Goal: Participate in discussion

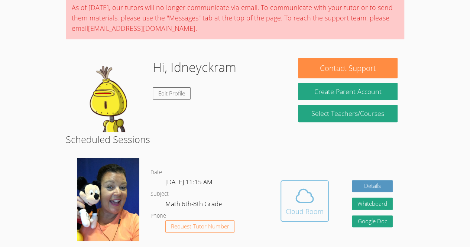
scroll to position [93, 0]
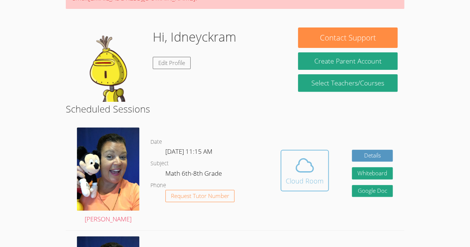
drag, startPoint x: 292, startPoint y: 171, endPoint x: 281, endPoint y: 176, distance: 12.6
click at [281, 176] on button "Cloud Room" at bounding box center [304, 171] width 48 height 42
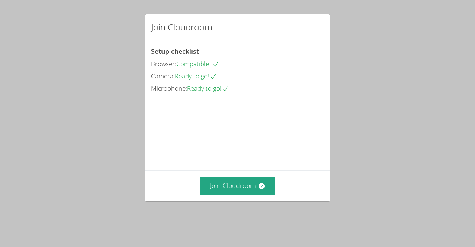
drag, startPoint x: 241, startPoint y: 198, endPoint x: 238, endPoint y: 186, distance: 12.2
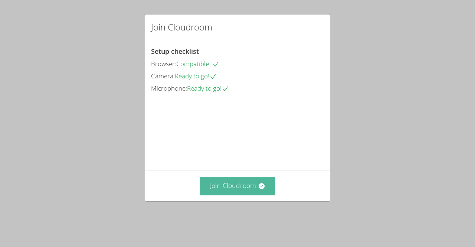
drag, startPoint x: 238, startPoint y: 186, endPoint x: 224, endPoint y: 199, distance: 19.4
click at [224, 195] on button "Join Cloudroom" at bounding box center [238, 186] width 76 height 18
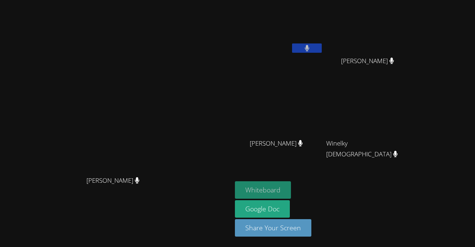
click at [291, 191] on button "Whiteboard" at bounding box center [263, 189] width 56 height 17
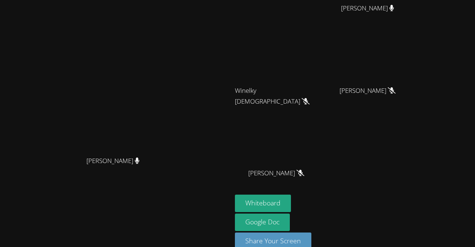
scroll to position [65, 0]
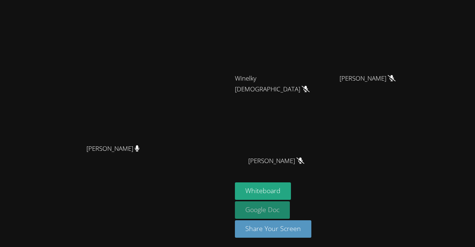
click at [290, 208] on link "Google Doc" at bounding box center [262, 209] width 55 height 17
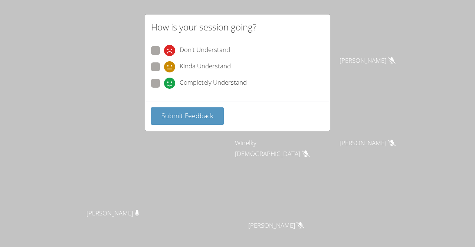
scroll to position [4, 0]
click at [164, 89] on span at bounding box center [164, 89] width 0 height 0
click at [164, 82] on input "Completely Understand" at bounding box center [167, 82] width 6 height 6
radio input "true"
